Goal: Download file/media

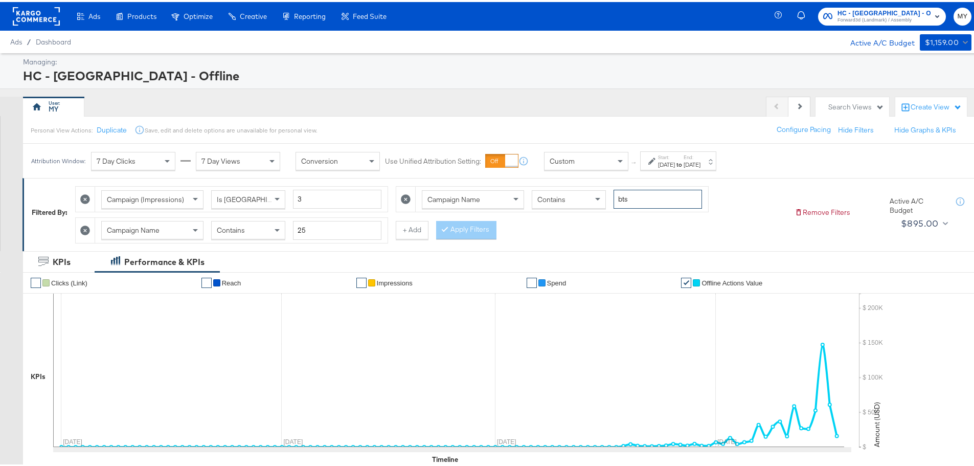
click at [266, 149] on input "bts" at bounding box center [658, 197] width 88 height 19
paste input "affor"
type input "affor"
click at [266, 149] on button "Apply Filters" at bounding box center [466, 228] width 60 height 18
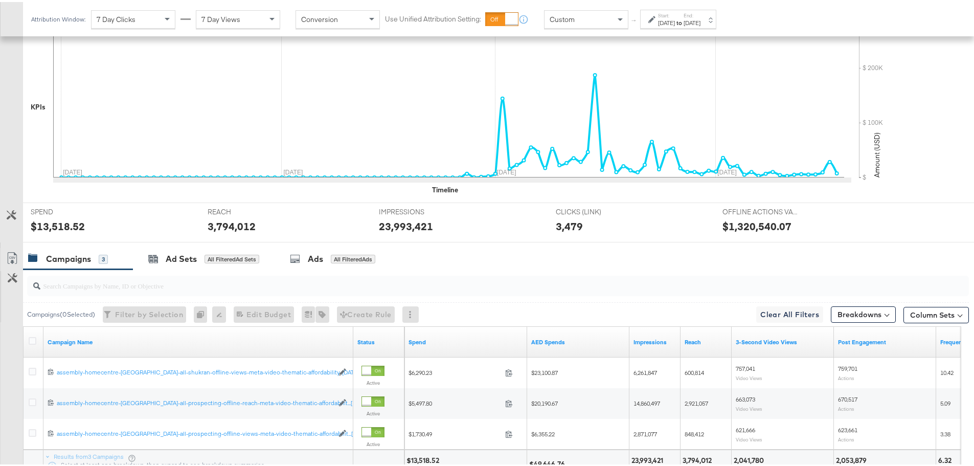
scroll to position [357, 0]
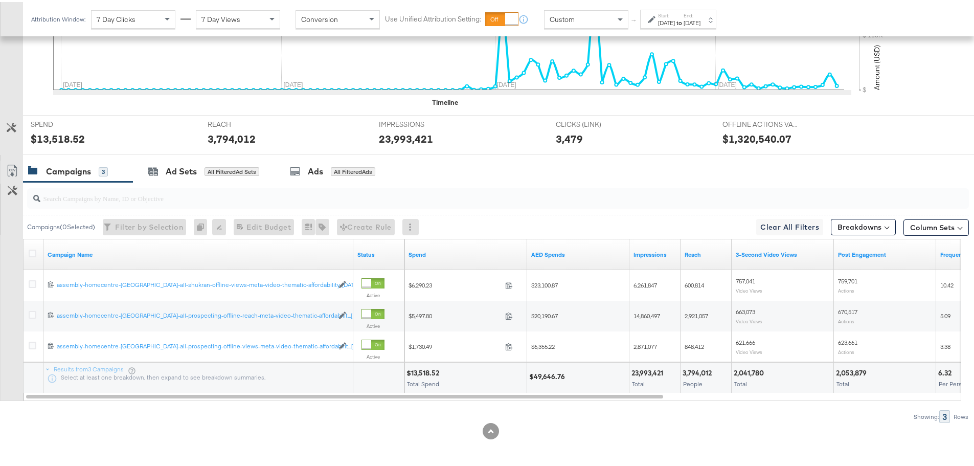
click at [7, 149] on icon at bounding box center [12, 169] width 12 height 12
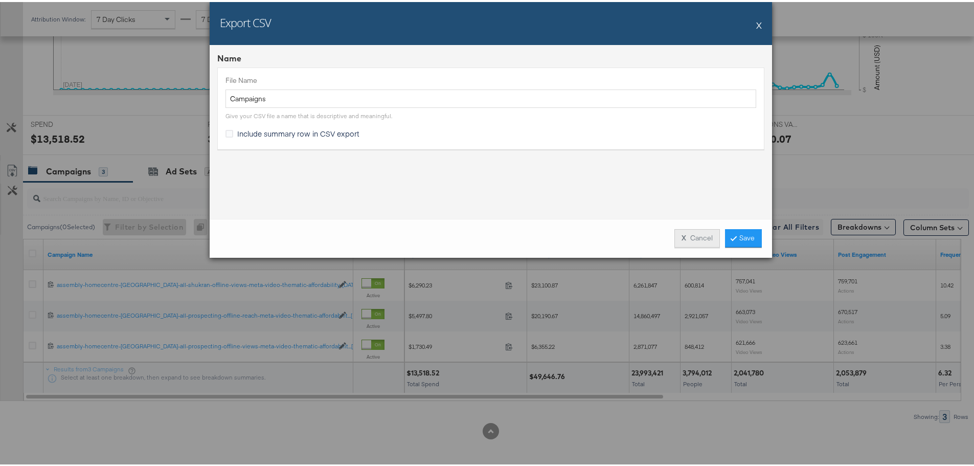
click at [266, 149] on button "X Cancel" at bounding box center [698, 236] width 46 height 18
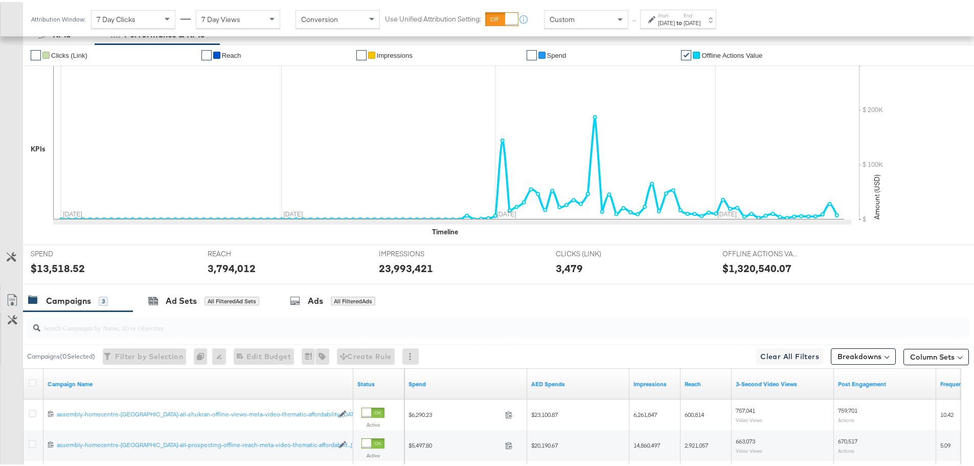
scroll to position [0, 0]
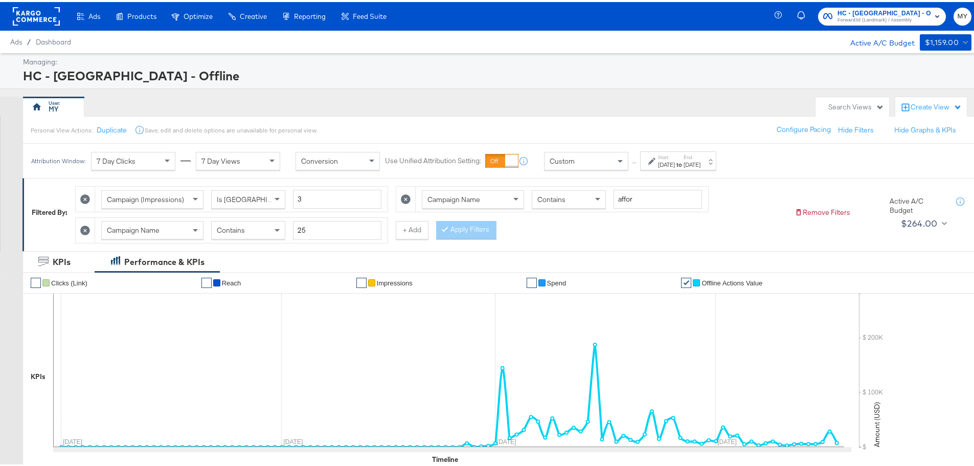
click at [266, 149] on div "Start: [DATE] to End: [DATE]" at bounding box center [679, 159] width 42 height 15
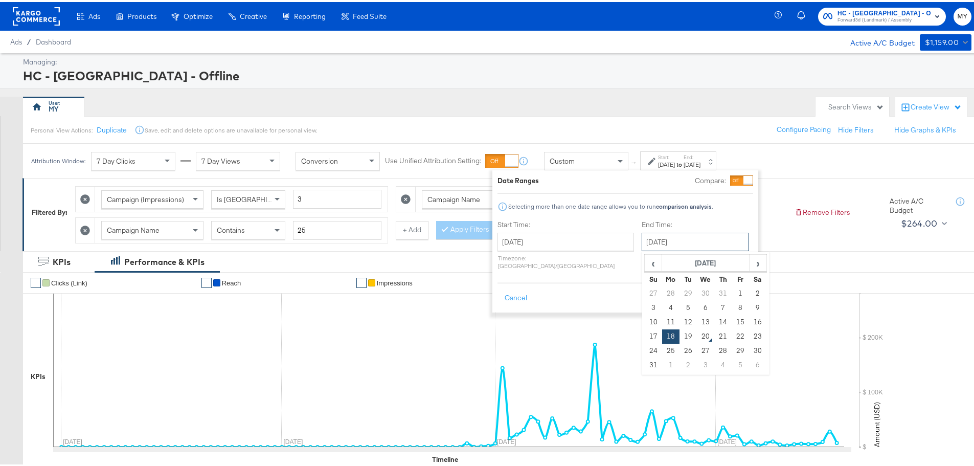
click at [266, 149] on input "[DATE]" at bounding box center [695, 240] width 107 height 18
click at [266, 149] on td "19" at bounding box center [688, 334] width 17 height 14
type input "[DATE]"
click at [266, 149] on button "Apply" at bounding box center [737, 296] width 32 height 18
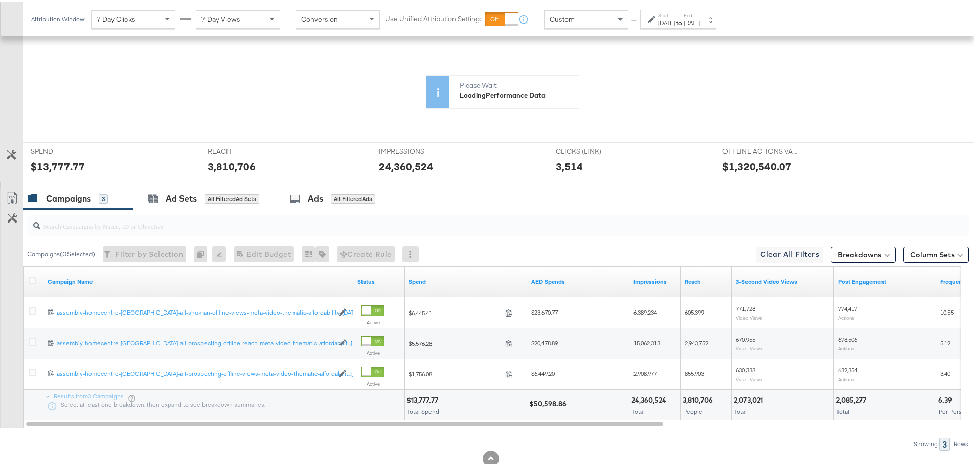
scroll to position [270, 0]
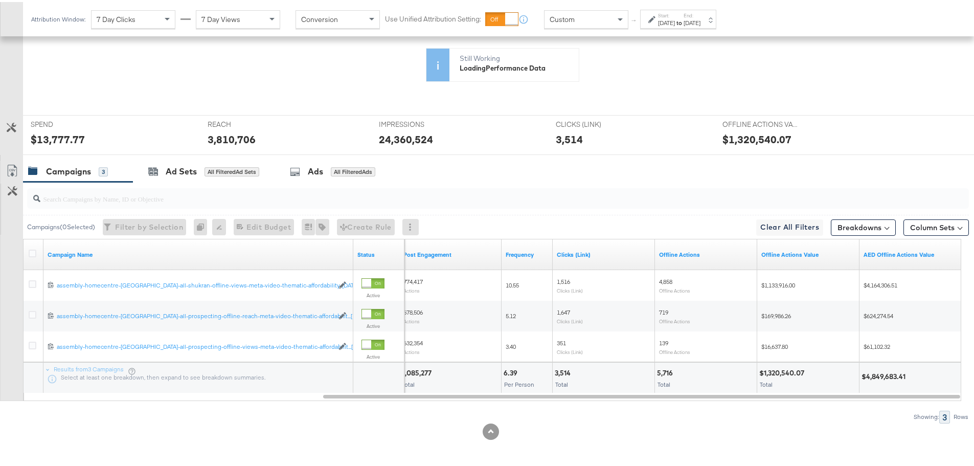
click at [6, 149] on link "Export as CSV" at bounding box center [12, 170] width 23 height 23
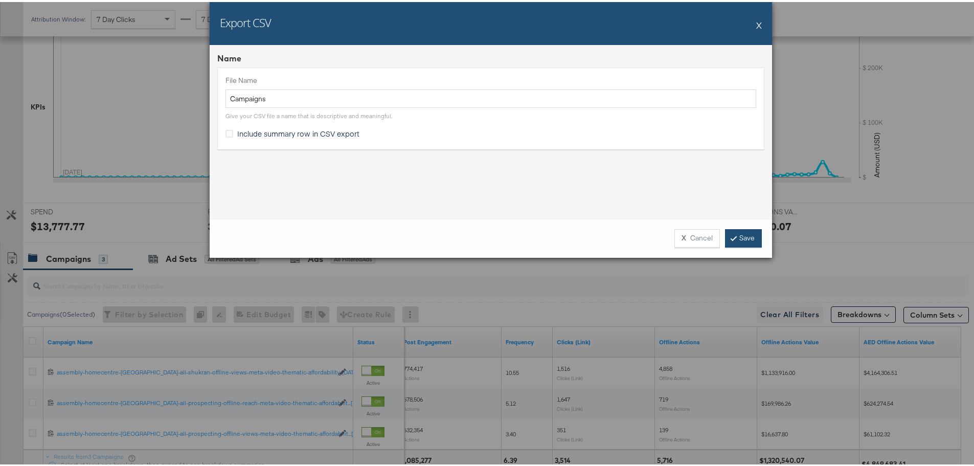
click at [266, 149] on link "Save" at bounding box center [743, 236] width 37 height 18
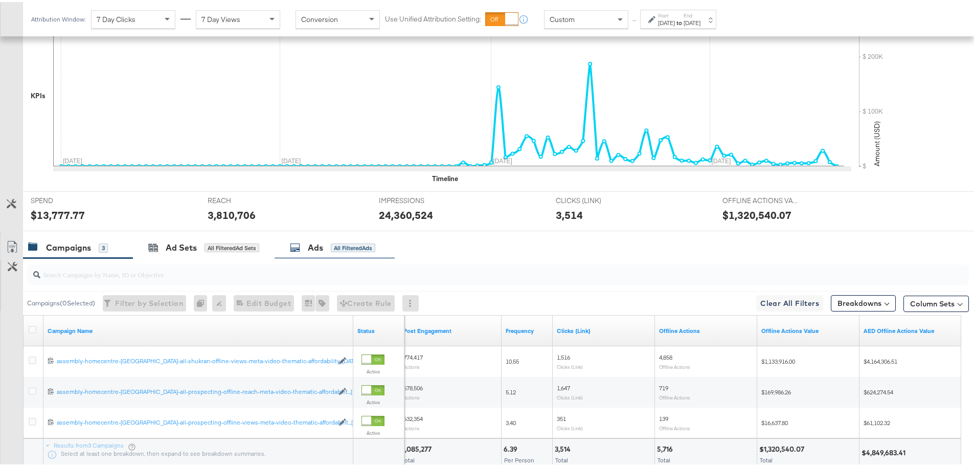
scroll to position [282, 0]
click at [33, 149] on div at bounding box center [34, 328] width 19 height 18
click at [32, 149] on icon at bounding box center [33, 327] width 8 height 8
click at [0, 0] on input "checkbox" at bounding box center [0, 0] width 0 height 0
click at [266, 149] on div "Ads" at bounding box center [311, 245] width 15 height 12
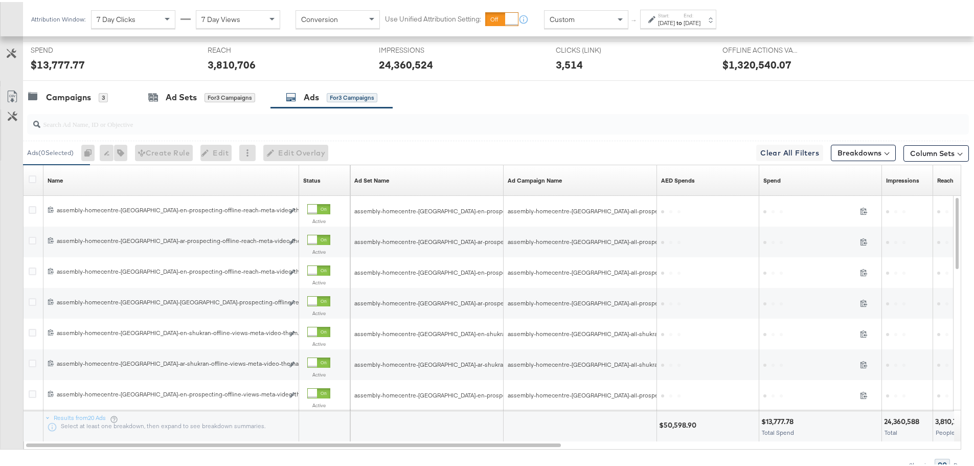
scroll to position [466, 0]
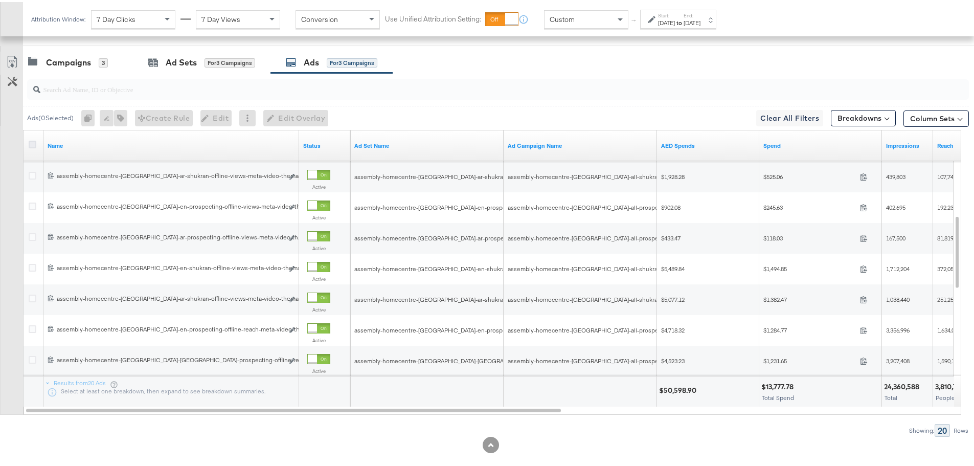
click at [30, 142] on icon at bounding box center [33, 143] width 8 height 8
click at [0, 0] on input "checkbox" at bounding box center [0, 0] width 0 height 0
click at [12, 53] on link "Export as CSV" at bounding box center [12, 61] width 23 height 23
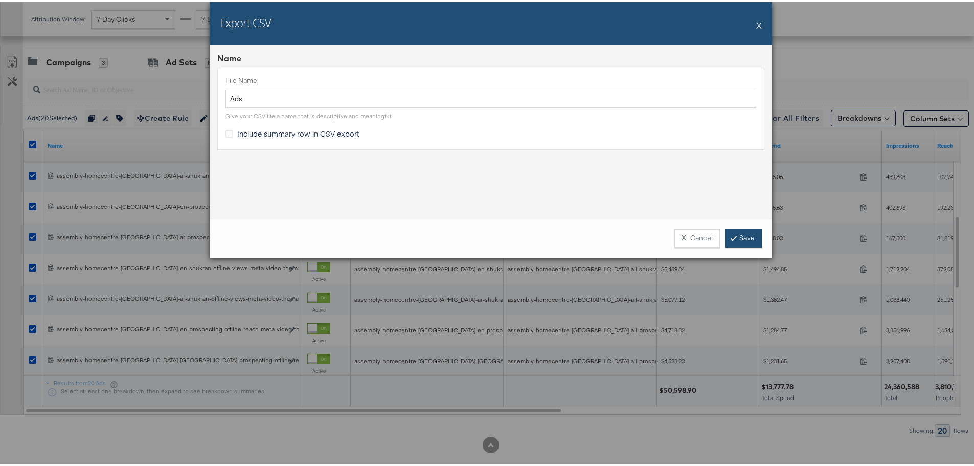
click at [266, 149] on link "Save" at bounding box center [743, 236] width 37 height 18
